Goal: Task Accomplishment & Management: Manage account settings

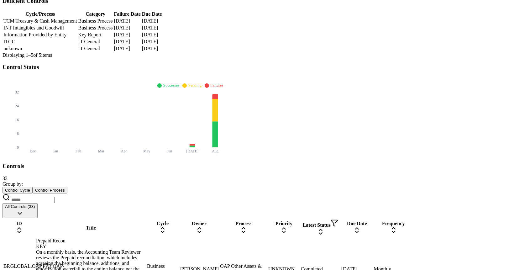
scroll to position [182, 0]
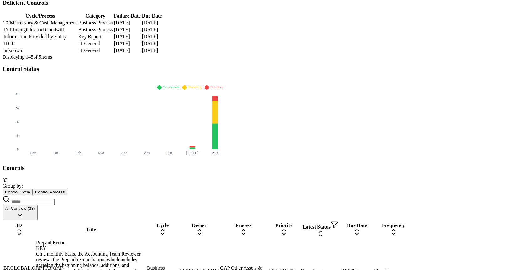
click at [55, 199] on input at bounding box center [32, 202] width 44 height 6
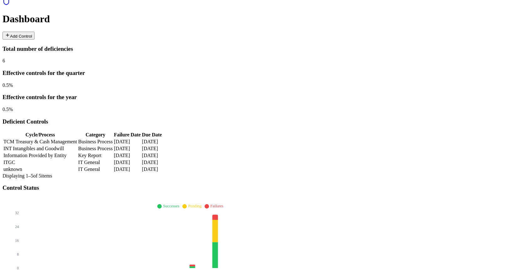
type input "**"
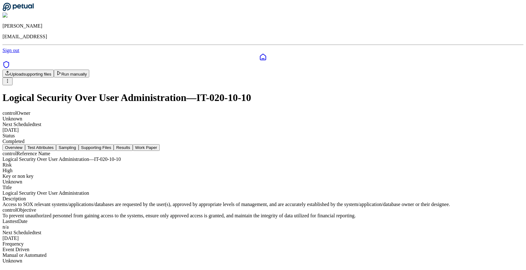
click at [467, 37] on html "[PERSON_NAME] [EMAIL_ADDRESS] Sign out Upload supporting files Run manually Log…" at bounding box center [263, 134] width 526 height 269
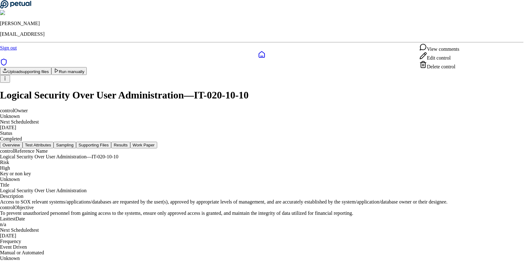
click at [450, 70] on div "Delete control" at bounding box center [440, 65] width 40 height 9
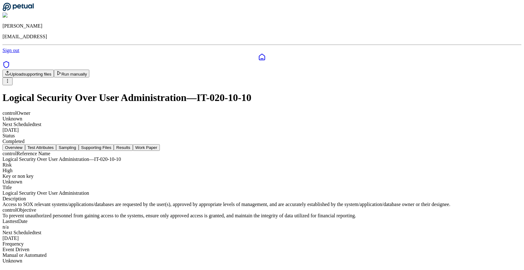
click at [295, 92] on h1 "Logical Security Over User Administration — IT-020-10-10" at bounding box center [262, 98] width 519 height 12
